Goal: Task Accomplishment & Management: Use online tool/utility

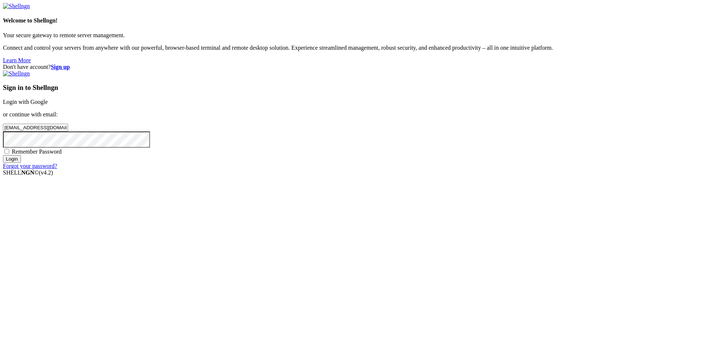
click at [62, 154] on span "Remember Password" at bounding box center [37, 151] width 50 height 6
click at [9, 153] on input "Remember Password" at bounding box center [6, 151] width 5 height 5
checkbox input "true"
click at [21, 163] on input "Login" at bounding box center [12, 159] width 18 height 8
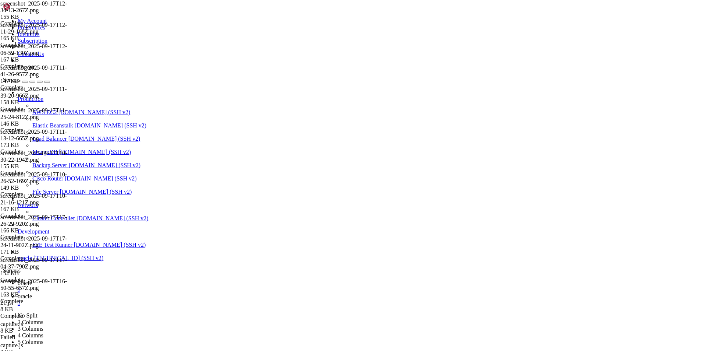
scroll to position [6722, 0]
click at [32, 293] on span "oracle" at bounding box center [25, 296] width 14 height 6
click at [32, 280] on span "oracle" at bounding box center [25, 283] width 14 height 6
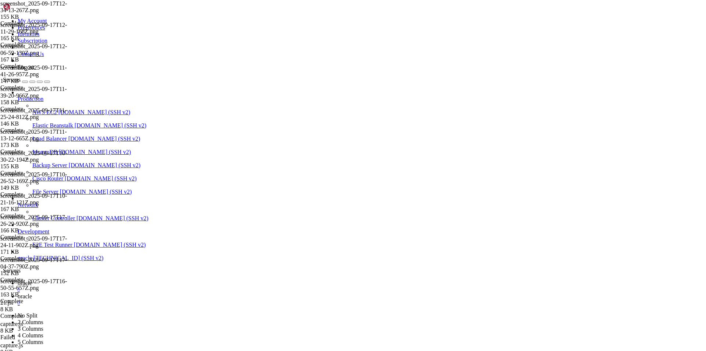
drag, startPoint x: 232, startPoint y: 640, endPoint x: 6, endPoint y: 587, distance: 232.0
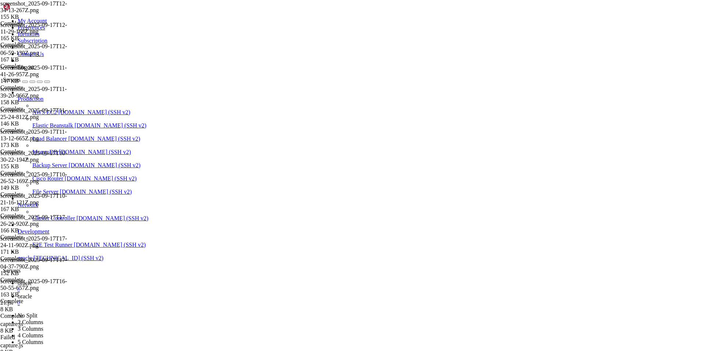
drag, startPoint x: 206, startPoint y: 693, endPoint x: 187, endPoint y: 722, distance: 34.3
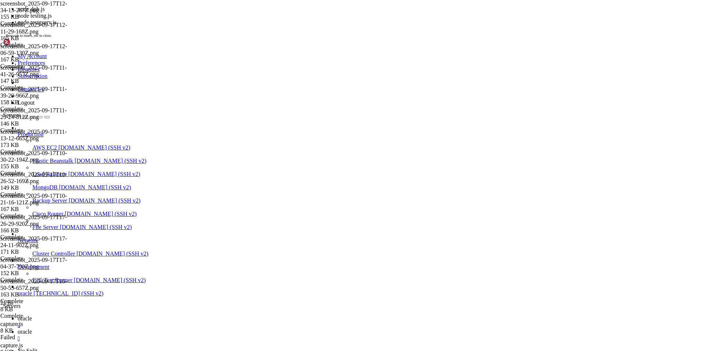
scroll to position [6809, 0]
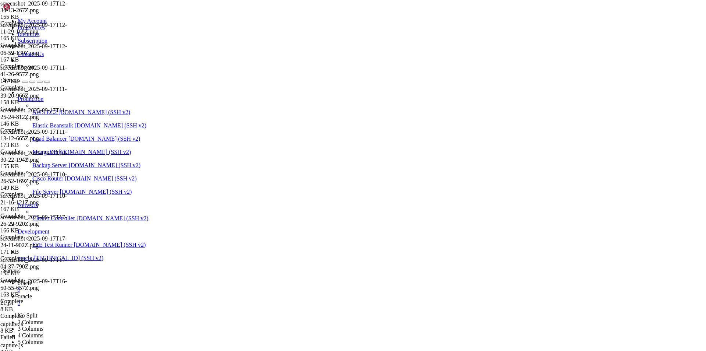
drag, startPoint x: 6, startPoint y: 684, endPoint x: 172, endPoint y: 718, distance: 169.2
drag, startPoint x: 161, startPoint y: 723, endPoint x: 7, endPoint y: 592, distance: 202.5
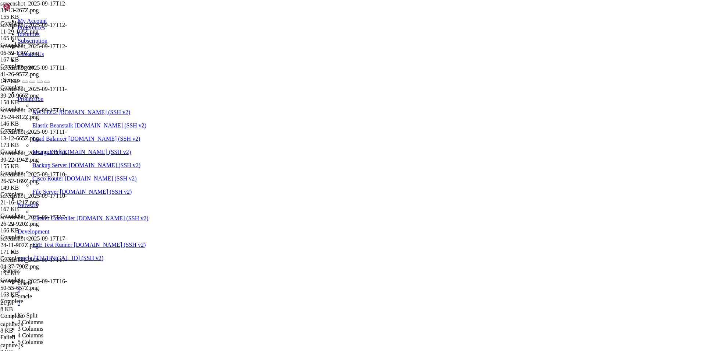
scroll to position [7022, 0]
drag, startPoint x: 350, startPoint y: 710, endPoint x: 7, endPoint y: 661, distance: 346.7
drag, startPoint x: 196, startPoint y: 707, endPoint x: 167, endPoint y: 721, distance: 31.9
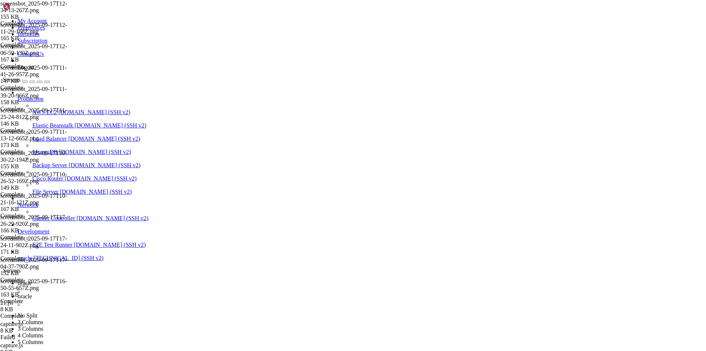
drag, startPoint x: 122, startPoint y: 548, endPoint x: 80, endPoint y: 602, distance: 68.4
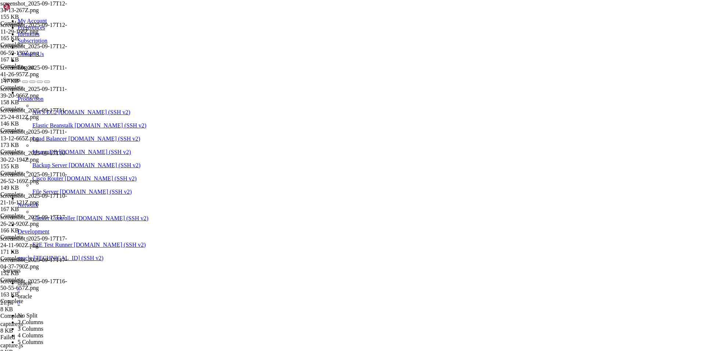
drag, startPoint x: 189, startPoint y: 720, endPoint x: 173, endPoint y: 719, distance: 16.2
drag, startPoint x: 151, startPoint y: 723, endPoint x: 92, endPoint y: 723, distance: 58.8
drag, startPoint x: 133, startPoint y: 700, endPoint x: 242, endPoint y: 715, distance: 109.9
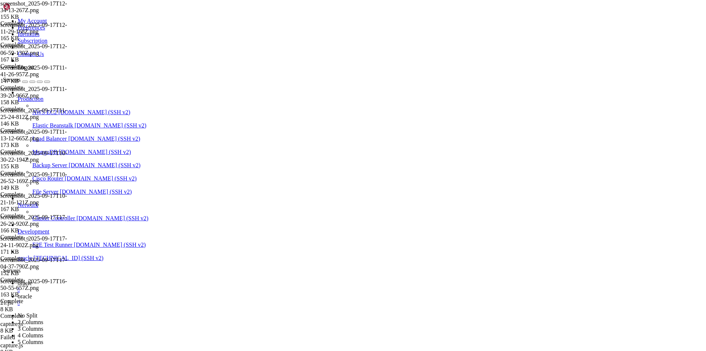
drag, startPoint x: 158, startPoint y: 723, endPoint x: 6, endPoint y: 709, distance: 153.2
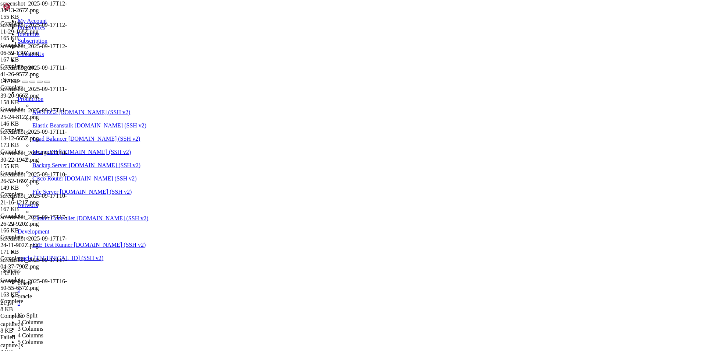
drag, startPoint x: 193, startPoint y: 689, endPoint x: 191, endPoint y: 719, distance: 30.6
click at [18, 293] on icon at bounding box center [18, 296] width 0 height 6
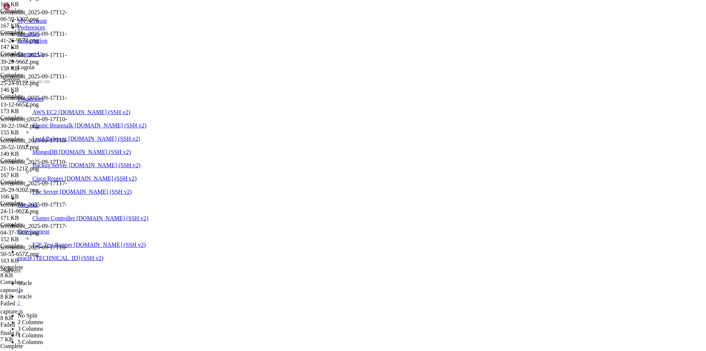
scroll to position [0, 0]
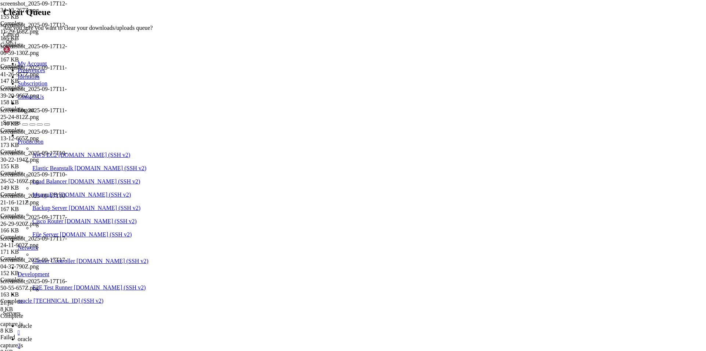
click at [16, 46] on button "OK" at bounding box center [9, 42] width 13 height 8
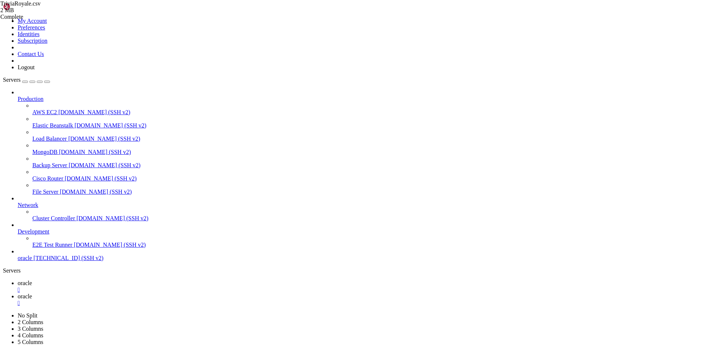
click at [32, 280] on span "oracle" at bounding box center [25, 283] width 14 height 6
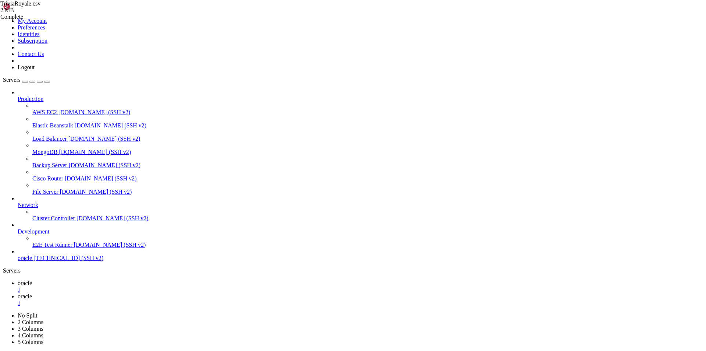
click at [32, 293] on span "oracle" at bounding box center [25, 296] width 14 height 6
click at [32, 280] on span "oracle" at bounding box center [25, 283] width 14 height 6
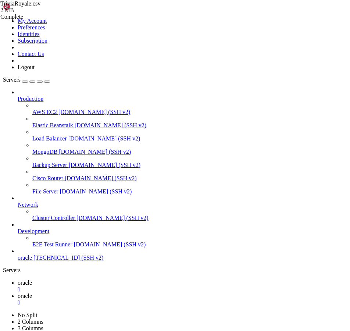
scroll to position [8066, 0]
drag, startPoint x: 198, startPoint y: 698, endPoint x: 6, endPoint y: 647, distance: 198.1
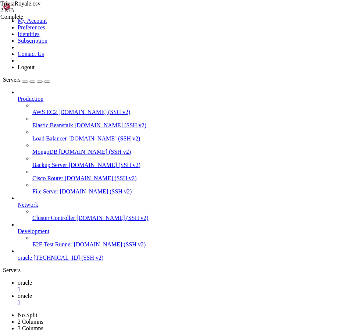
scroll to position [8254, 0]
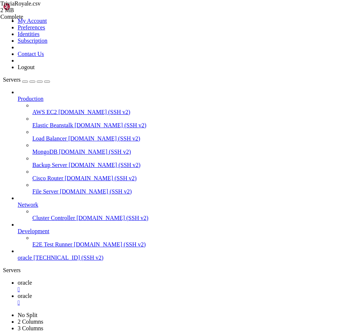
scroll to position [8622, 0]
click at [147, 293] on link "oracle " at bounding box center [183, 299] width 330 height 13
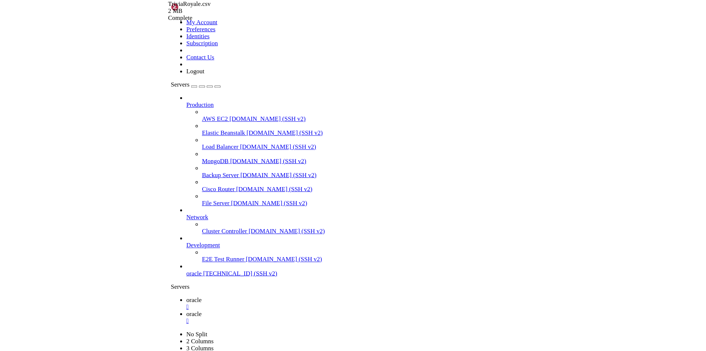
scroll to position [0, 0]
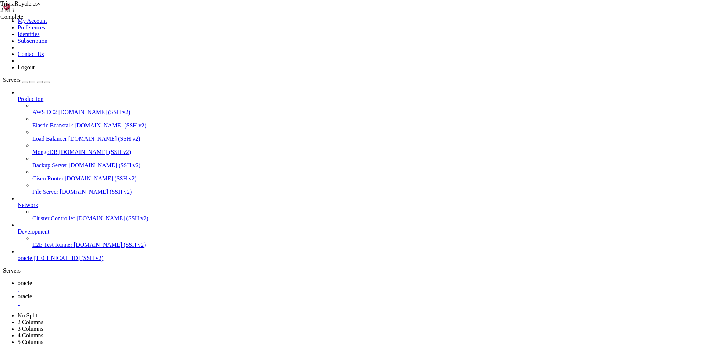
scroll to position [8604, 0]
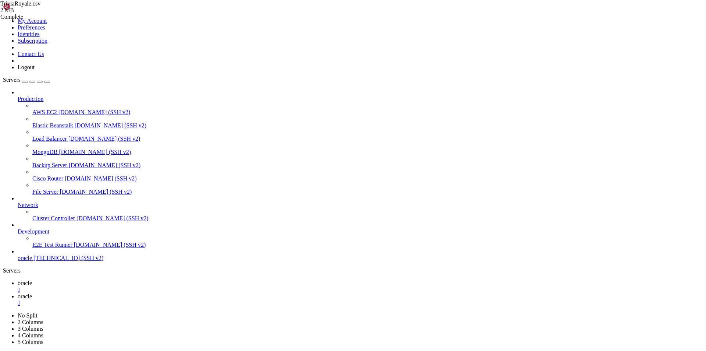
type input "/home/ubuntu/nodejs/sc"
click at [113, 280] on link "oracle " at bounding box center [361, 286] width 686 height 13
